Goal: Information Seeking & Learning: Learn about a topic

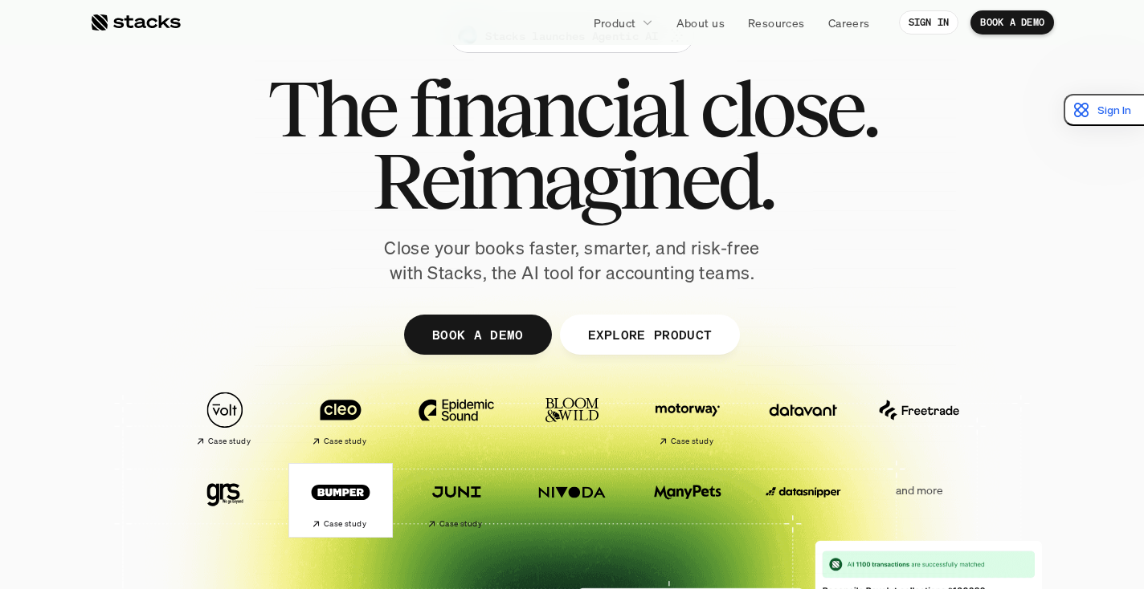
click at [342, 481] on img at bounding box center [341, 492] width 90 height 63
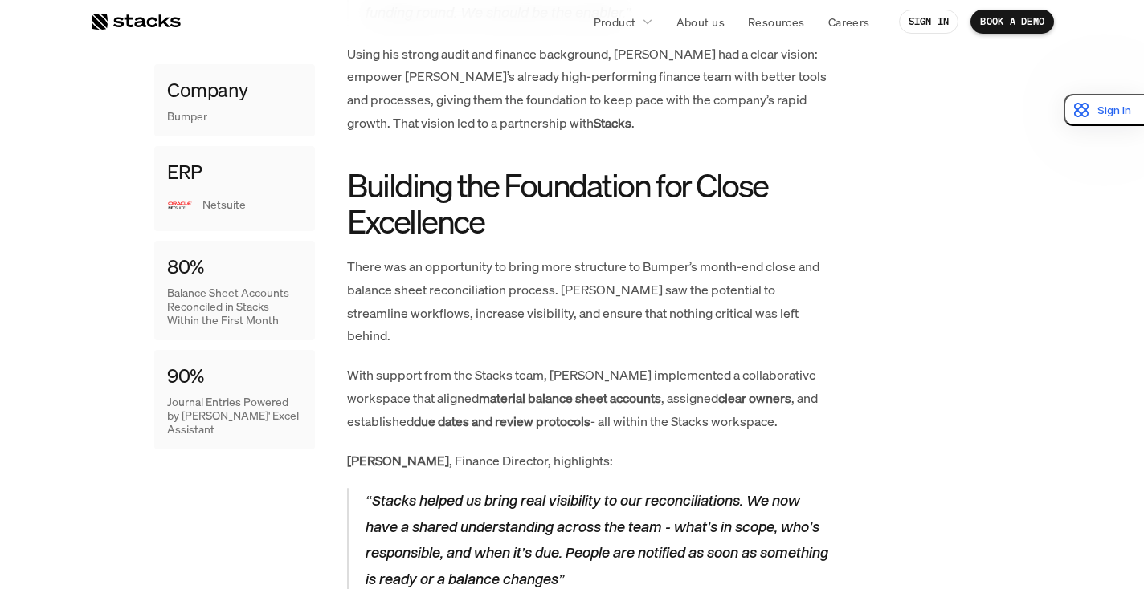
scroll to position [556, 0]
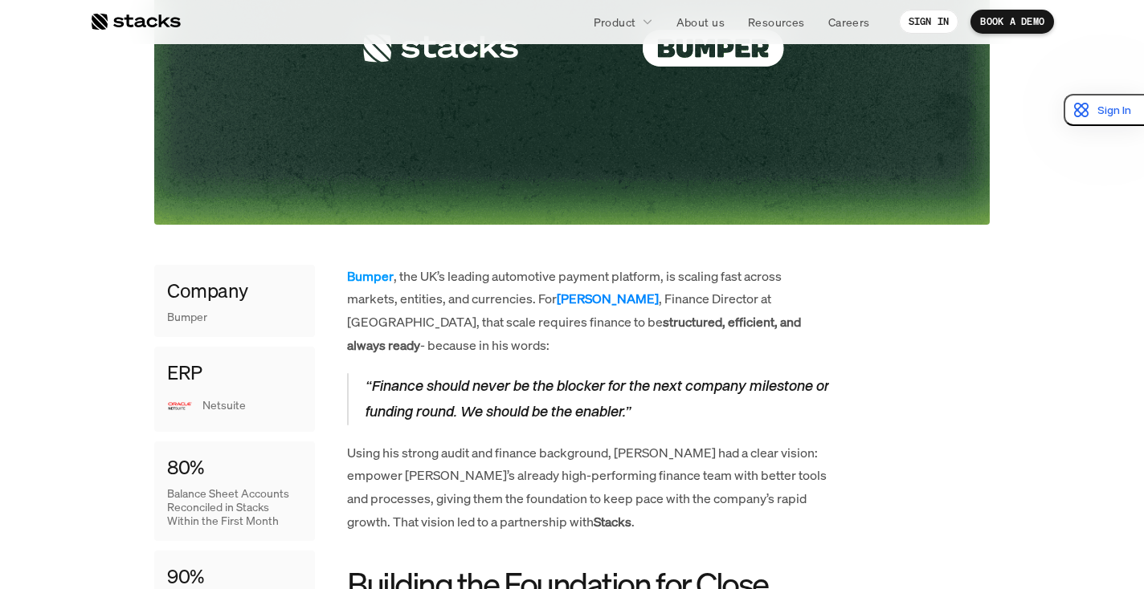
click at [592, 296] on strong "[PERSON_NAME]" at bounding box center [608, 299] width 102 height 18
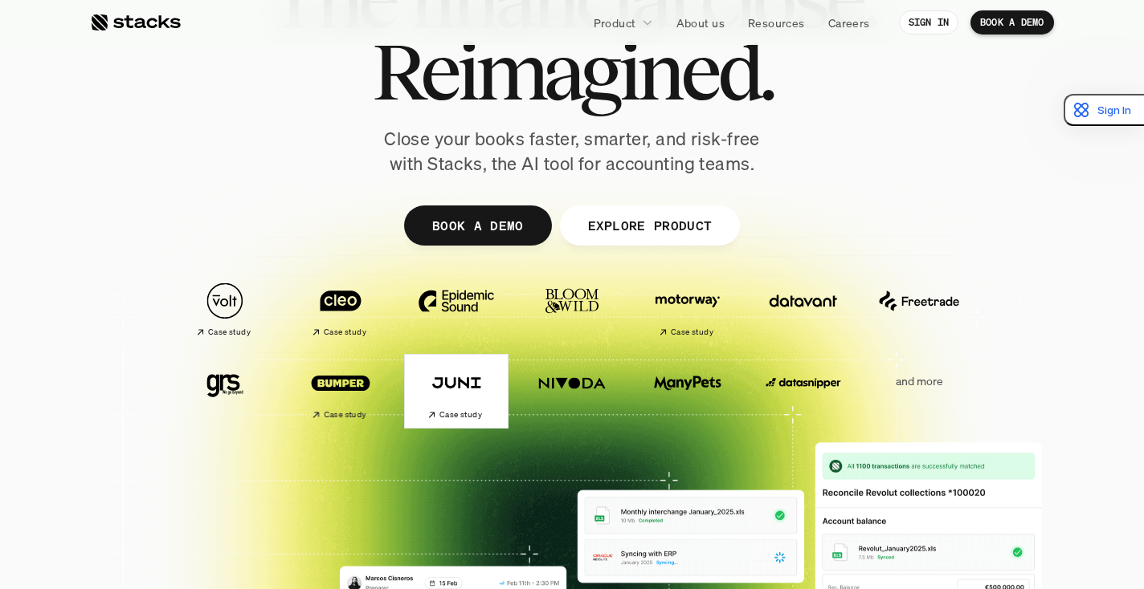
click at [447, 390] on img at bounding box center [456, 383] width 90 height 63
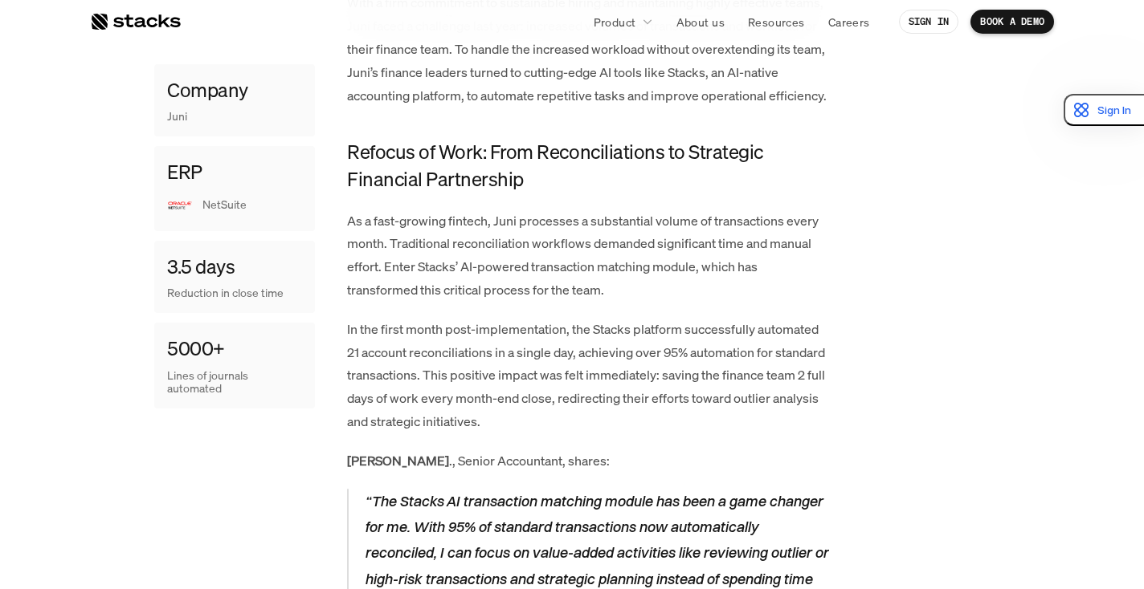
scroll to position [1046, 0]
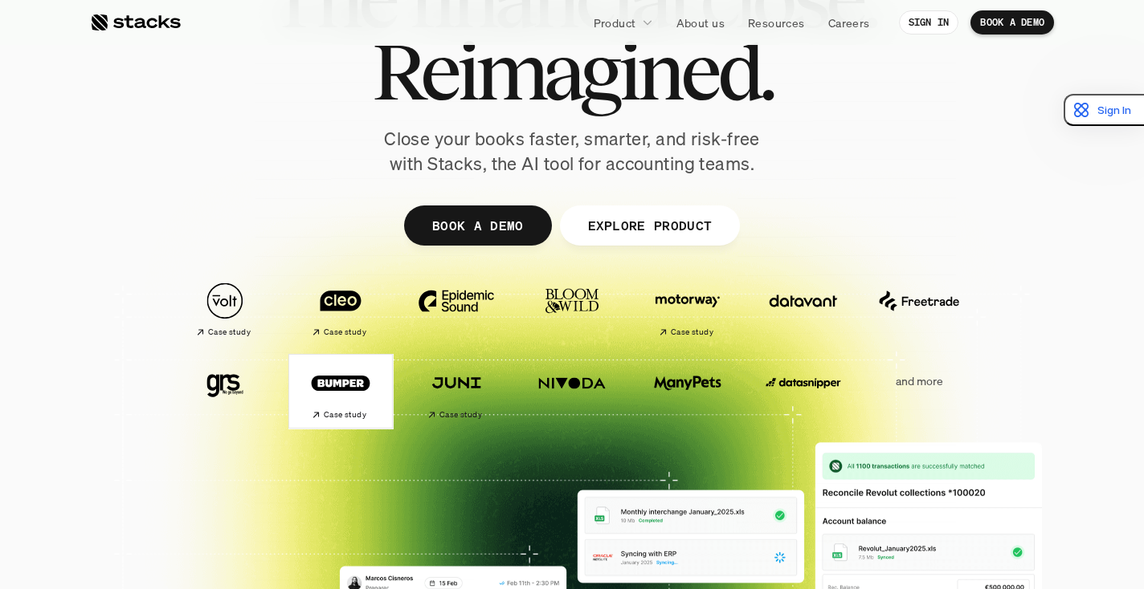
click at [322, 380] on img at bounding box center [341, 383] width 90 height 63
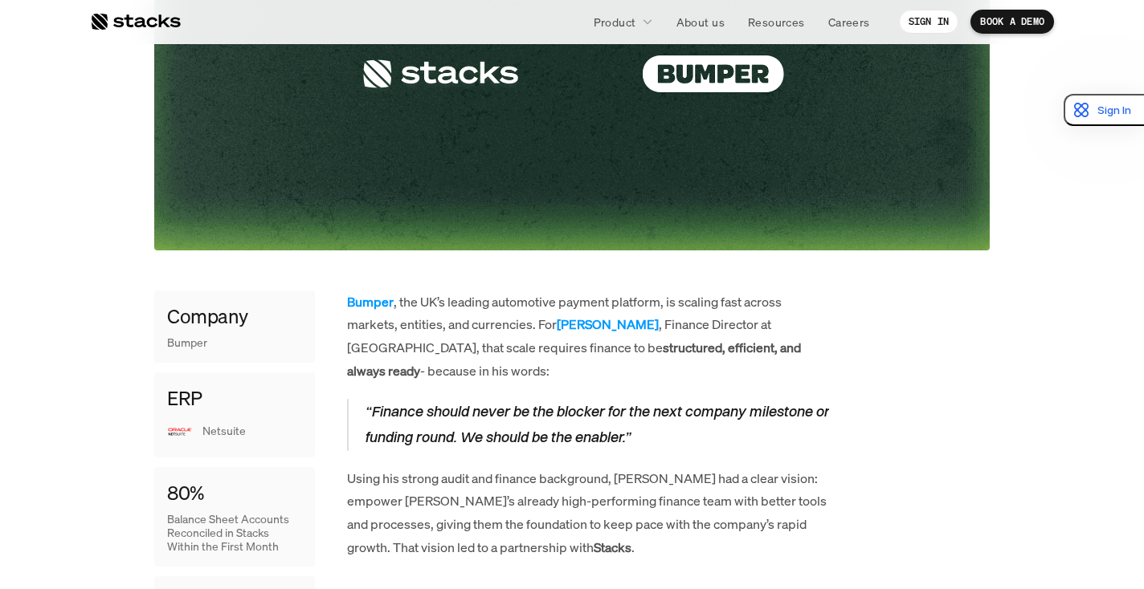
scroll to position [342, 0]
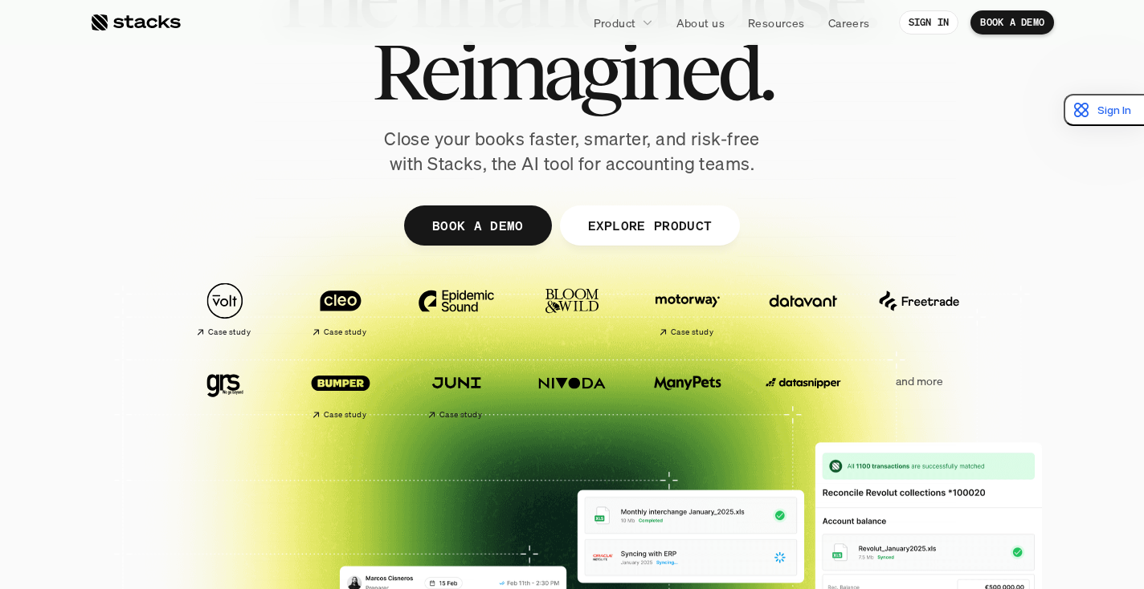
click at [681, 388] on img at bounding box center [687, 383] width 90 height 63
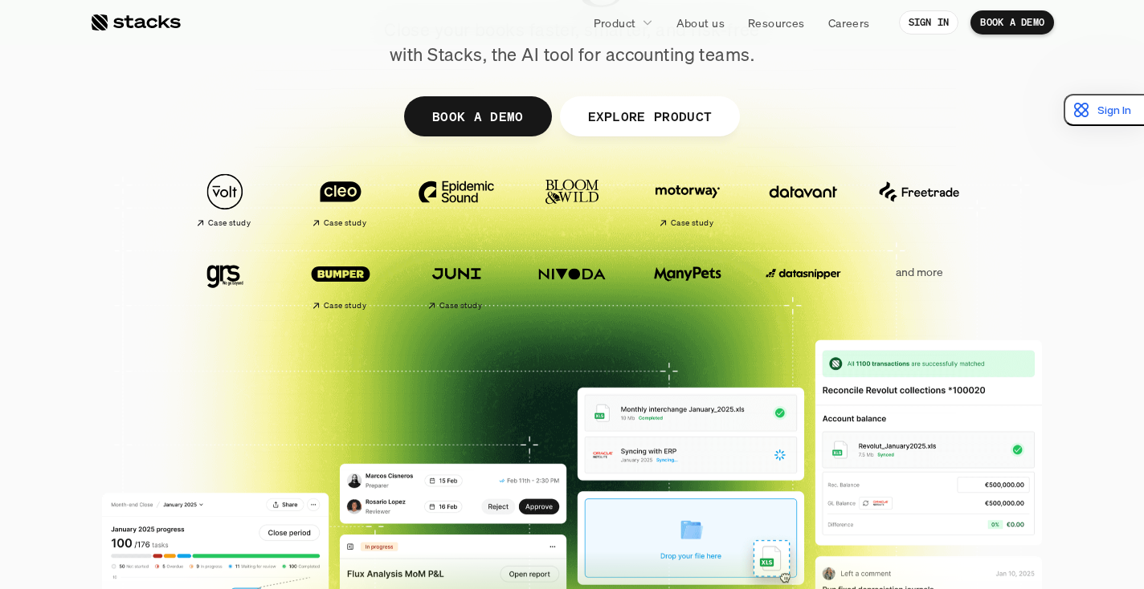
scroll to position [314, 0]
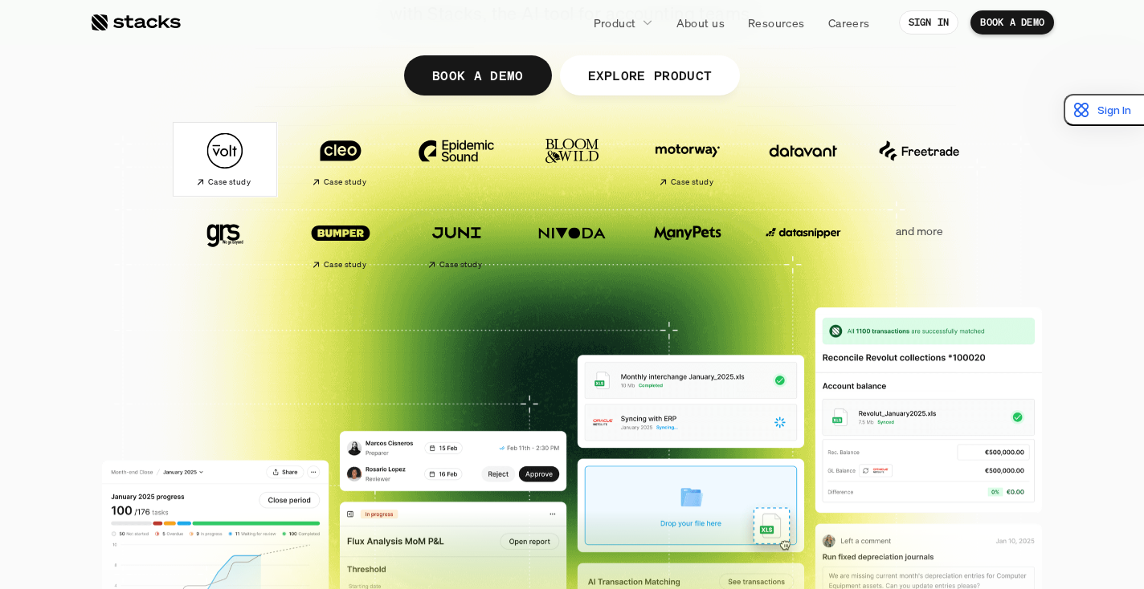
click at [219, 149] on img at bounding box center [225, 151] width 90 height 63
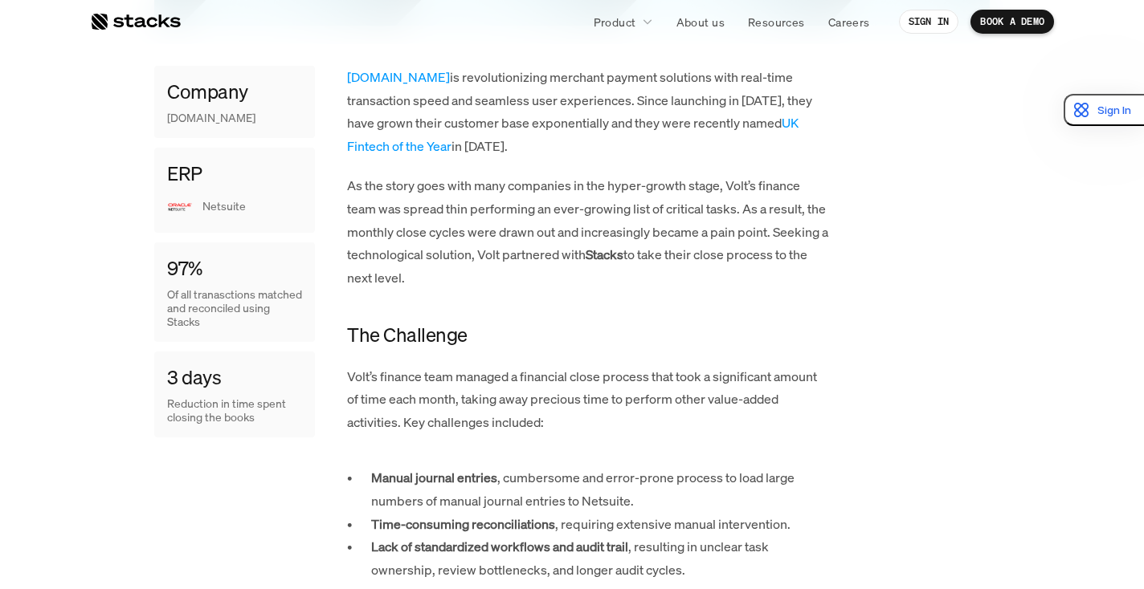
scroll to position [761, 0]
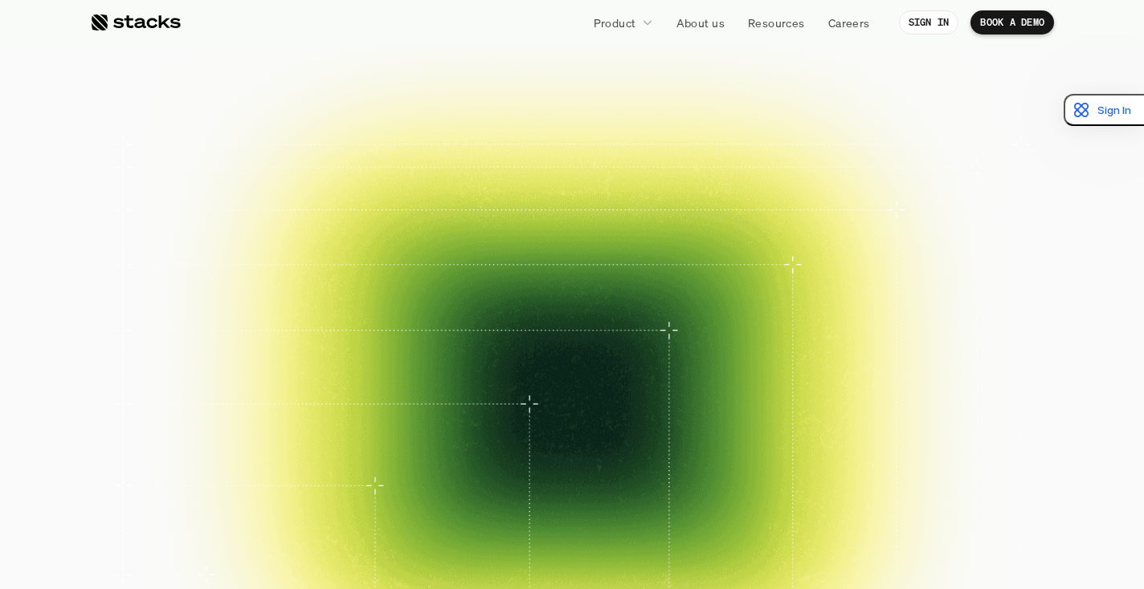
click at [337, 141] on img at bounding box center [341, 151] width 90 height 63
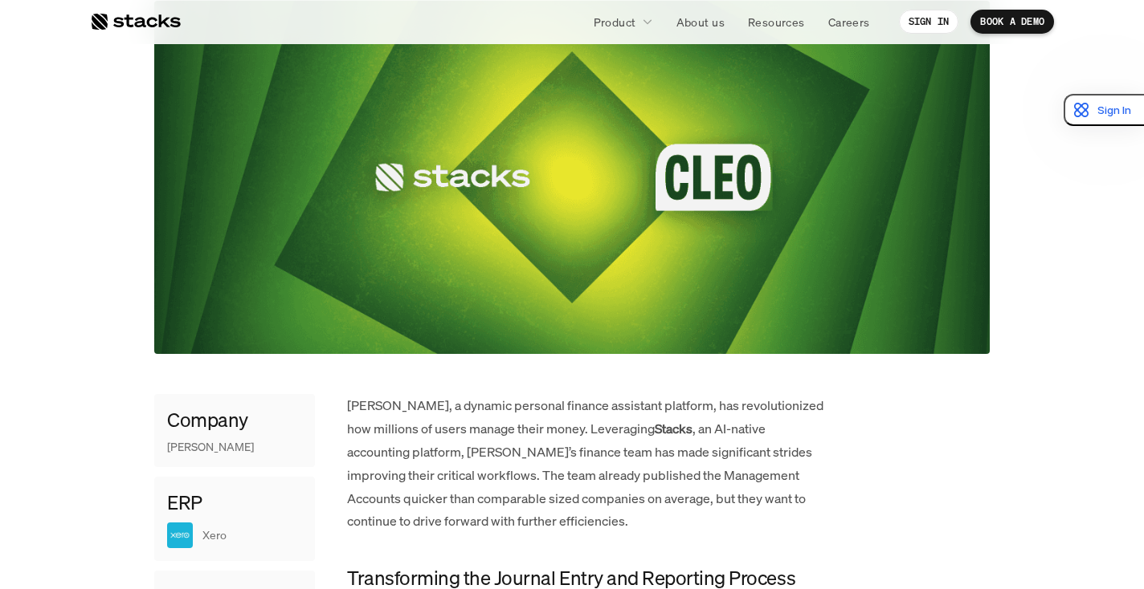
scroll to position [546, 0]
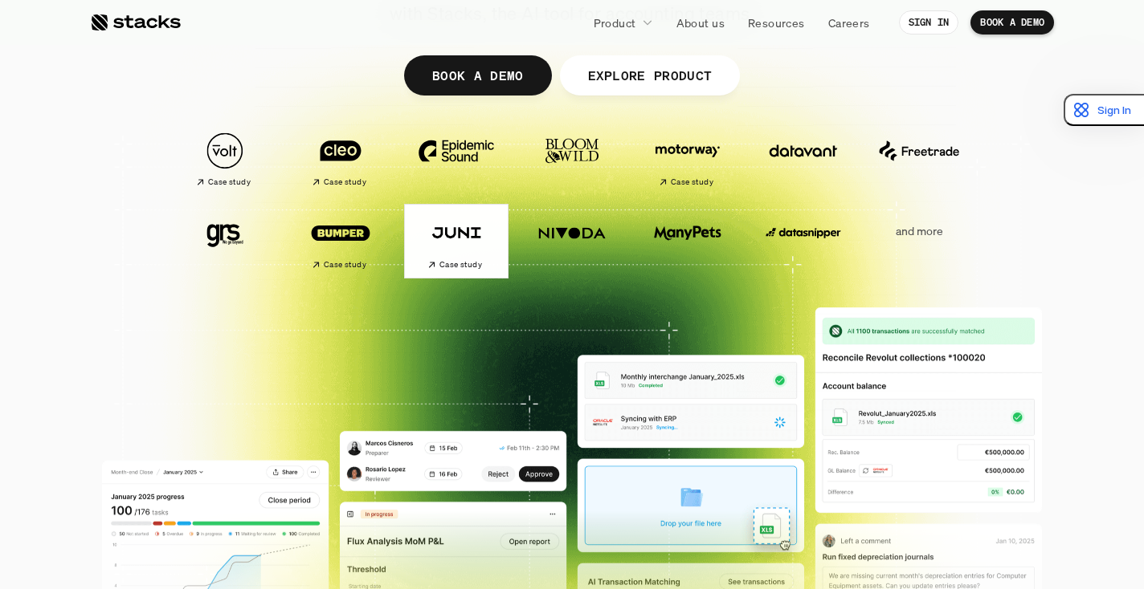
click at [426, 234] on img at bounding box center [456, 233] width 90 height 63
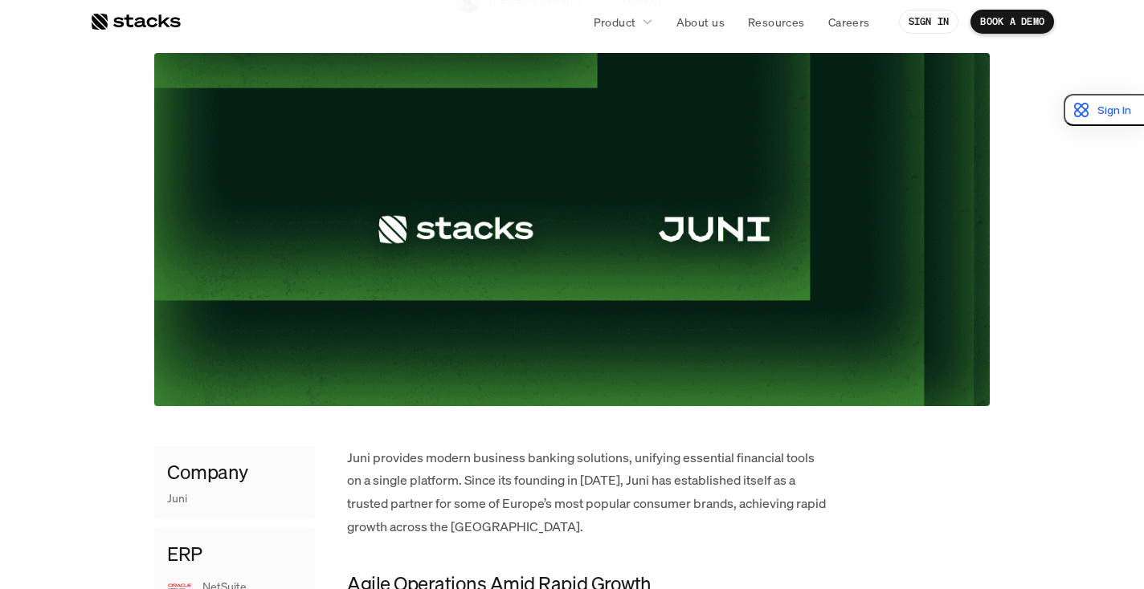
scroll to position [466, 0]
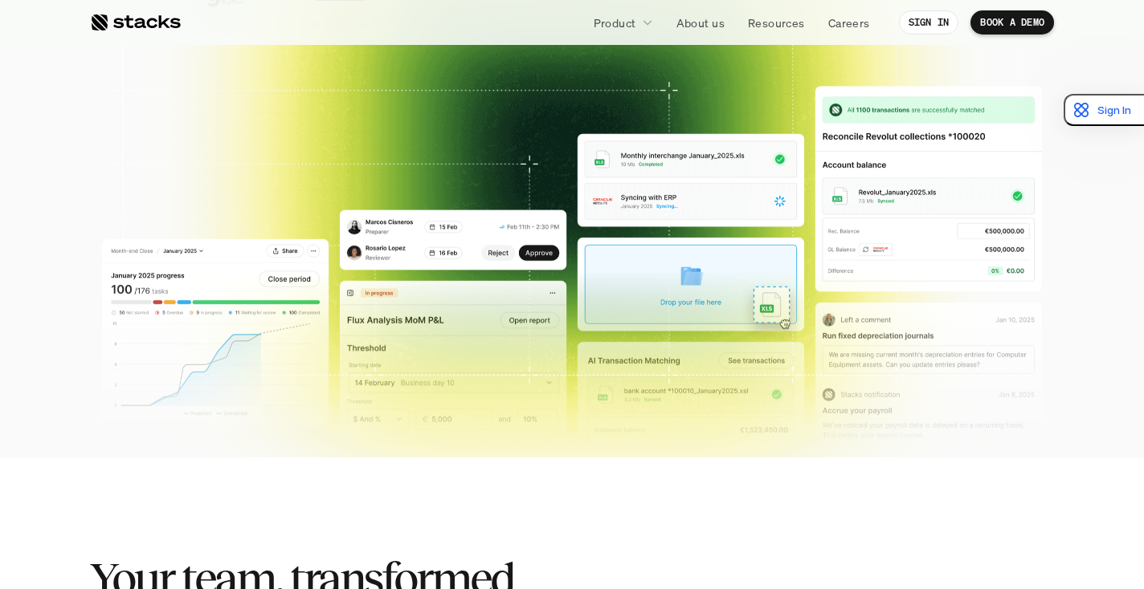
scroll to position [599, 0]
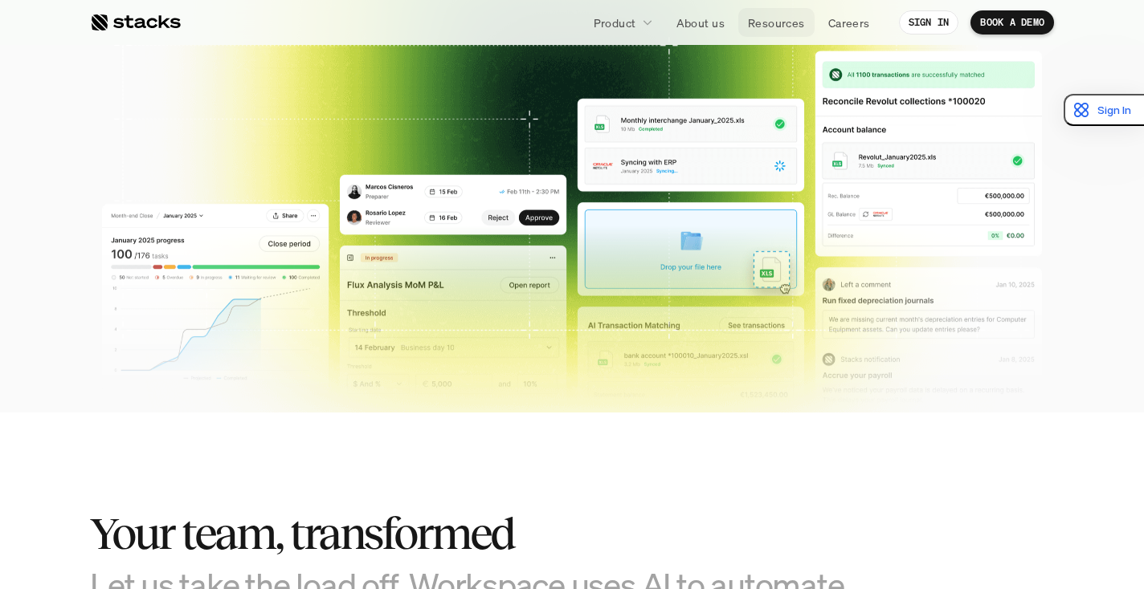
click at [785, 22] on p "Resources" at bounding box center [776, 22] width 57 height 17
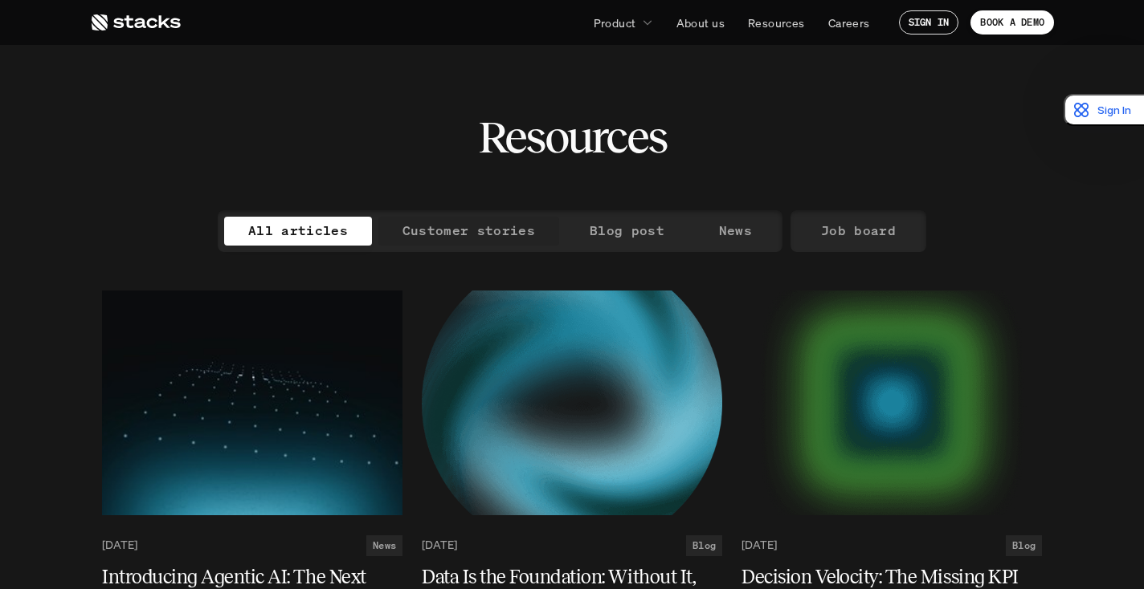
click at [458, 236] on p "Customer stories" at bounding box center [468, 230] width 133 height 23
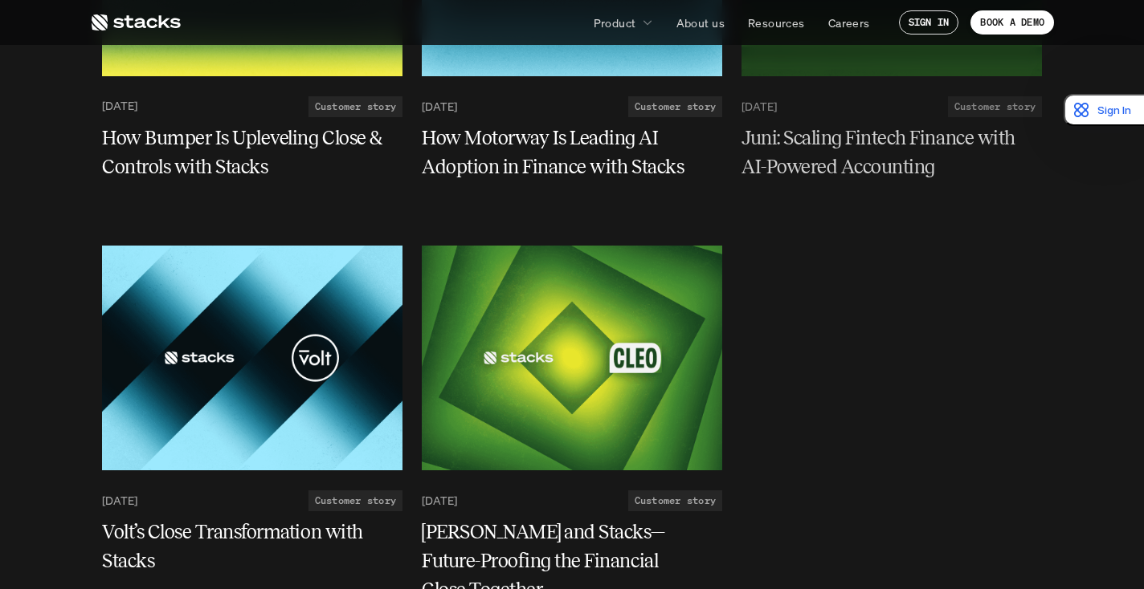
click at [823, 147] on h5 "Juni: Scaling Fintech Finance with AI-Powered Accounting" at bounding box center [881, 153] width 281 height 58
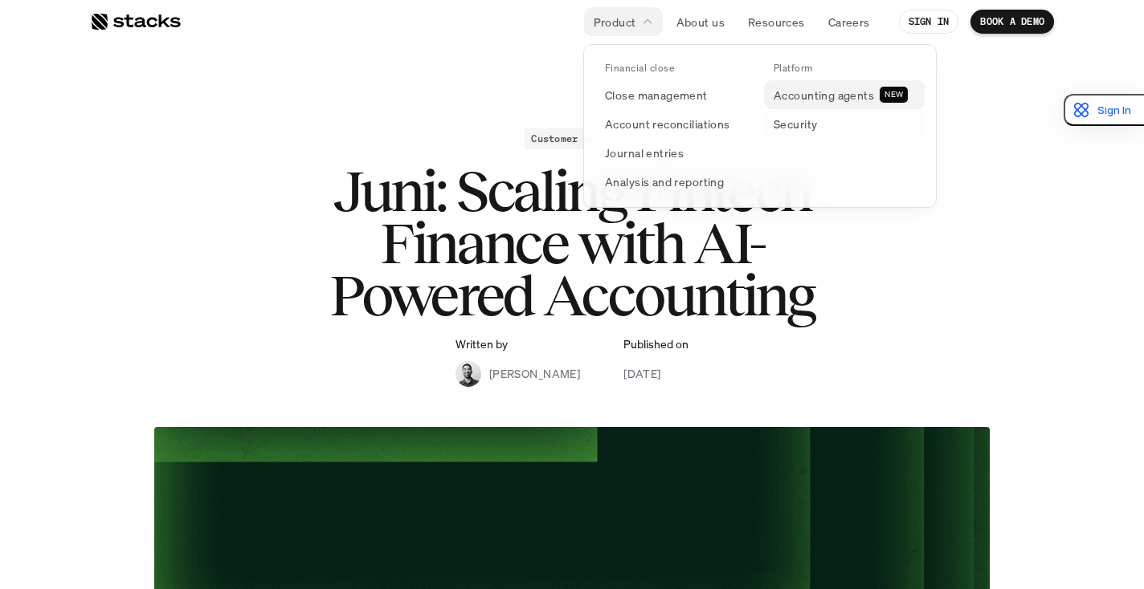
click at [824, 98] on p "Accounting agents" at bounding box center [823, 95] width 100 height 17
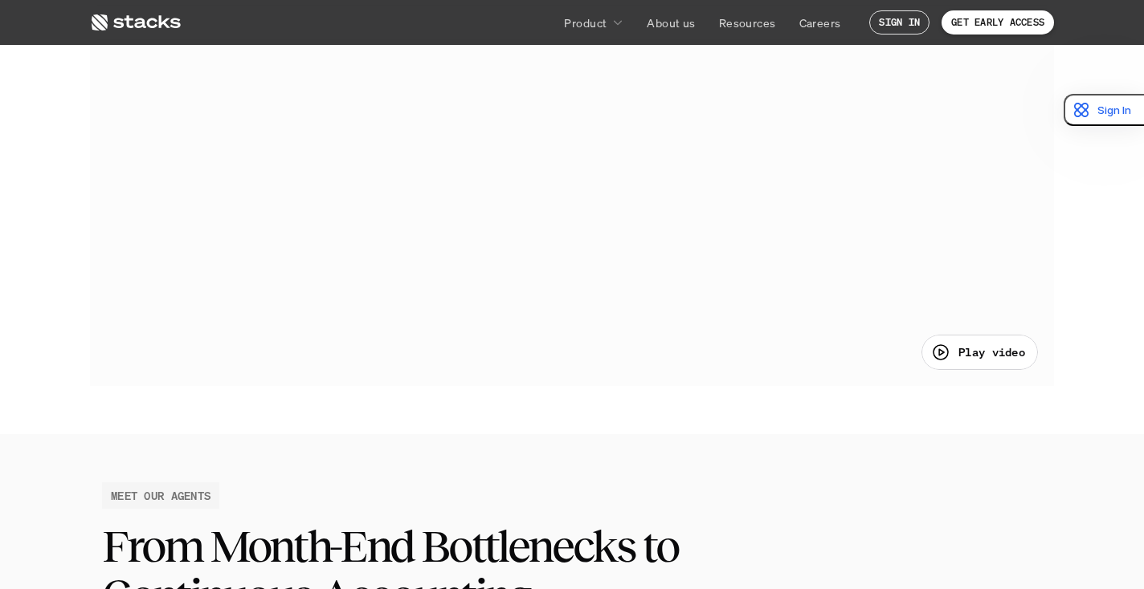
scroll to position [797, 0]
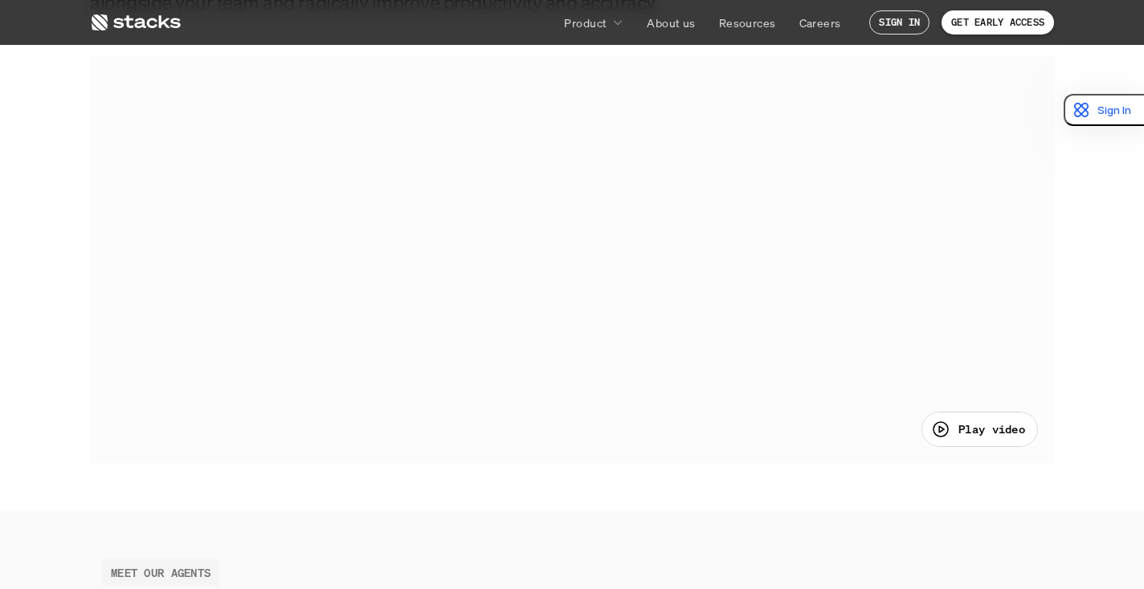
click at [951, 434] on div "Play video" at bounding box center [978, 429] width 94 height 19
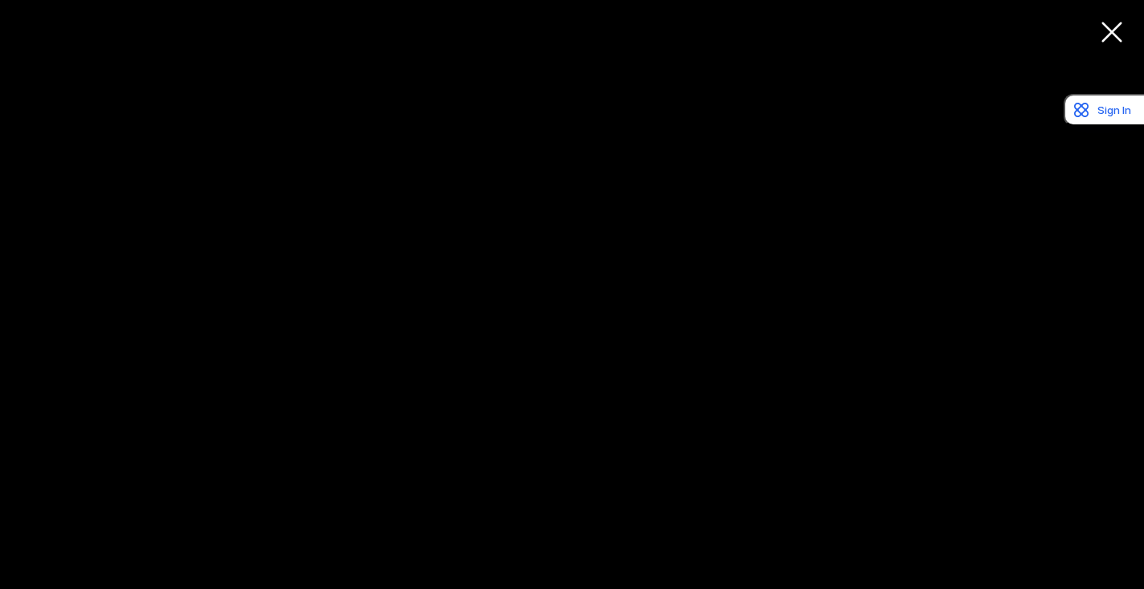
click at [322, 413] on div at bounding box center [572, 294] width 1144 height 589
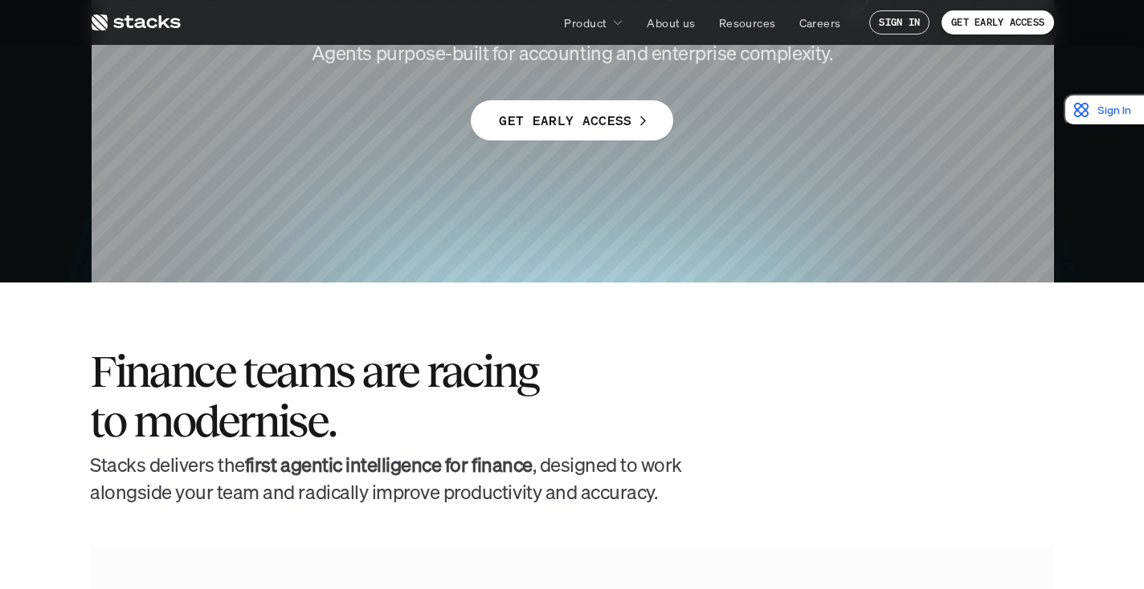
scroll to position [214, 0]
